Goal: Information Seeking & Learning: Learn about a topic

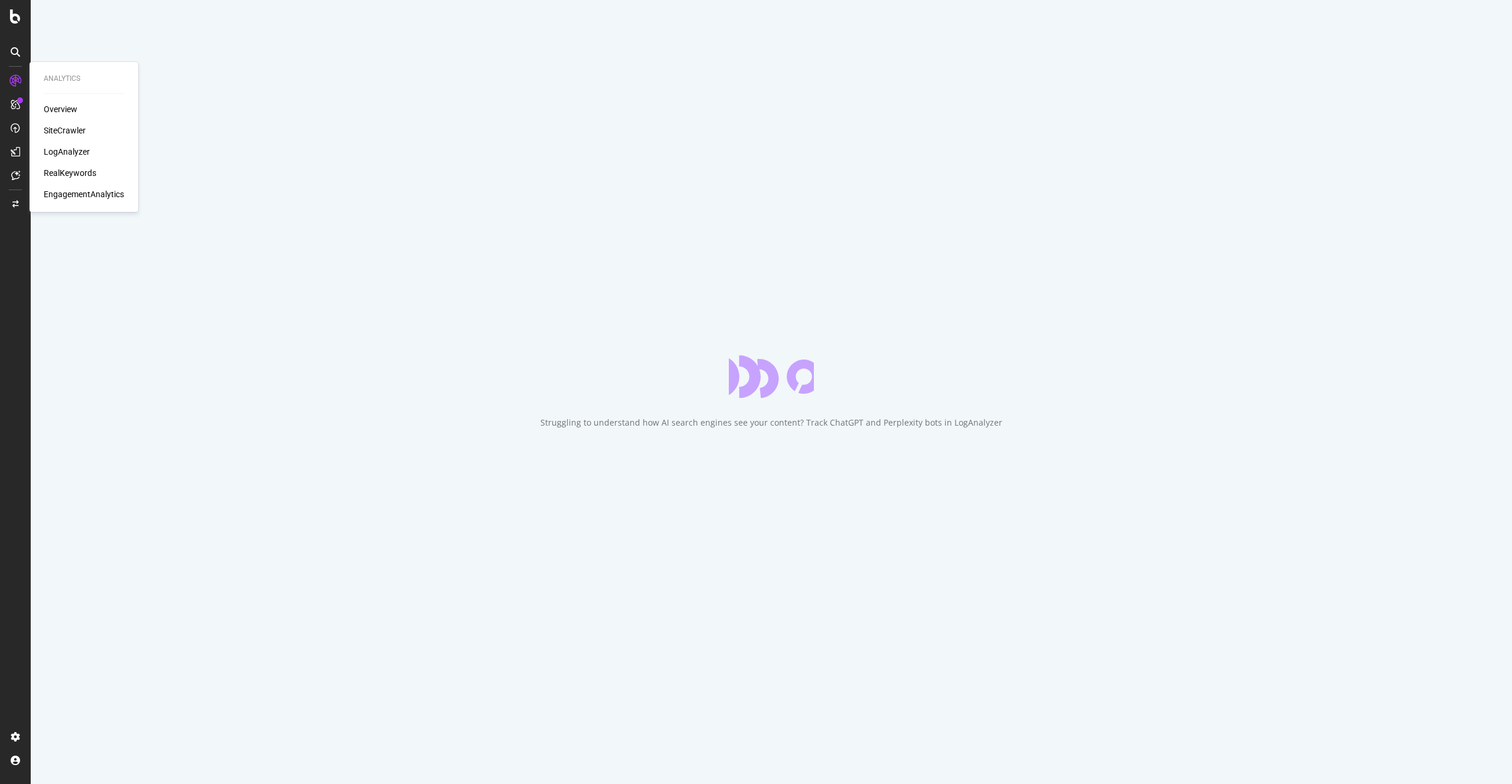
click at [71, 154] on div "LogAnalyzer" at bounding box center [67, 151] width 46 height 12
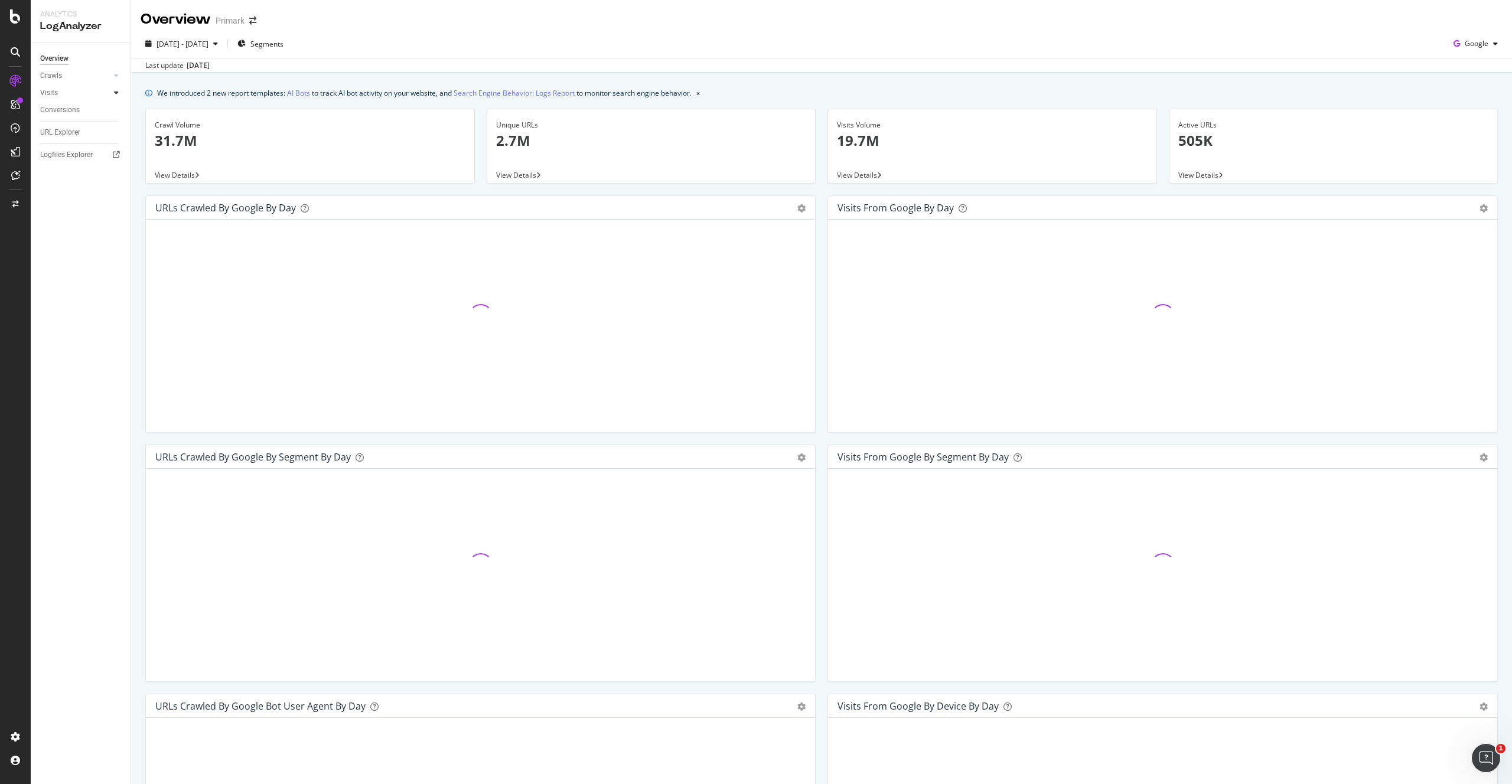
click at [115, 93] on icon at bounding box center [116, 93] width 5 height 7
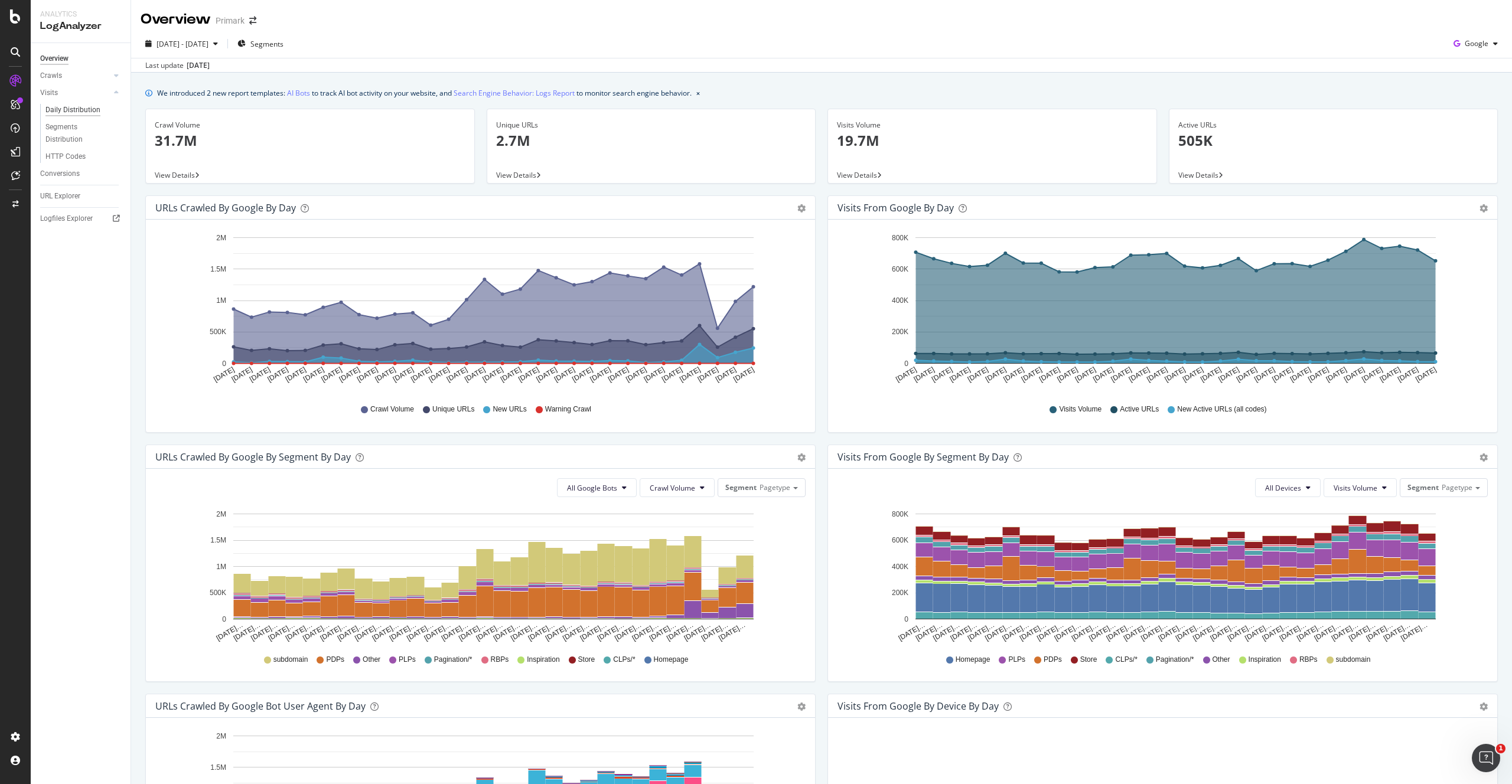
click at [79, 111] on div "Daily Distribution" at bounding box center [73, 109] width 55 height 12
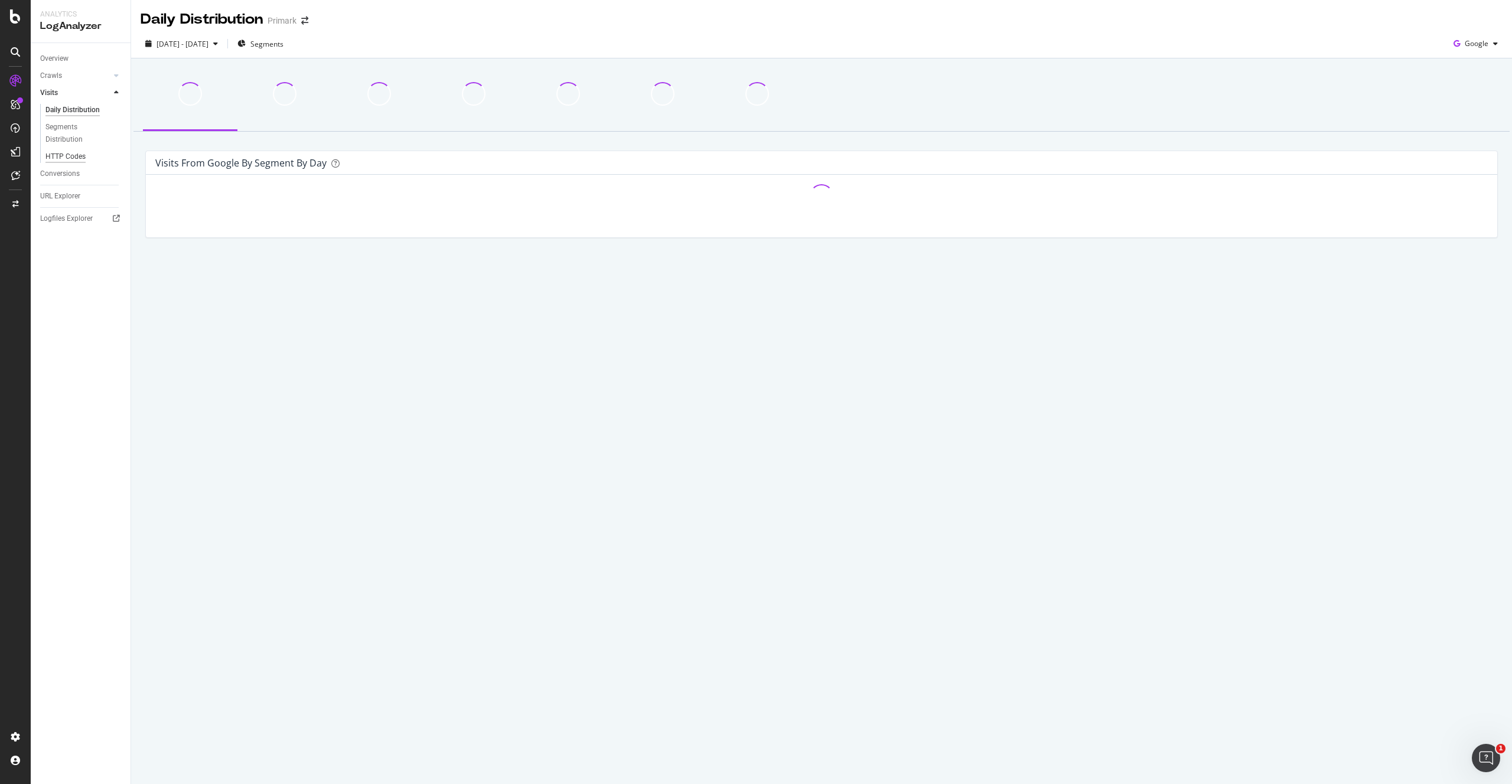
click at [74, 157] on div "HTTP Codes" at bounding box center [66, 156] width 40 height 12
